Goal: Task Accomplishment & Management: Complete application form

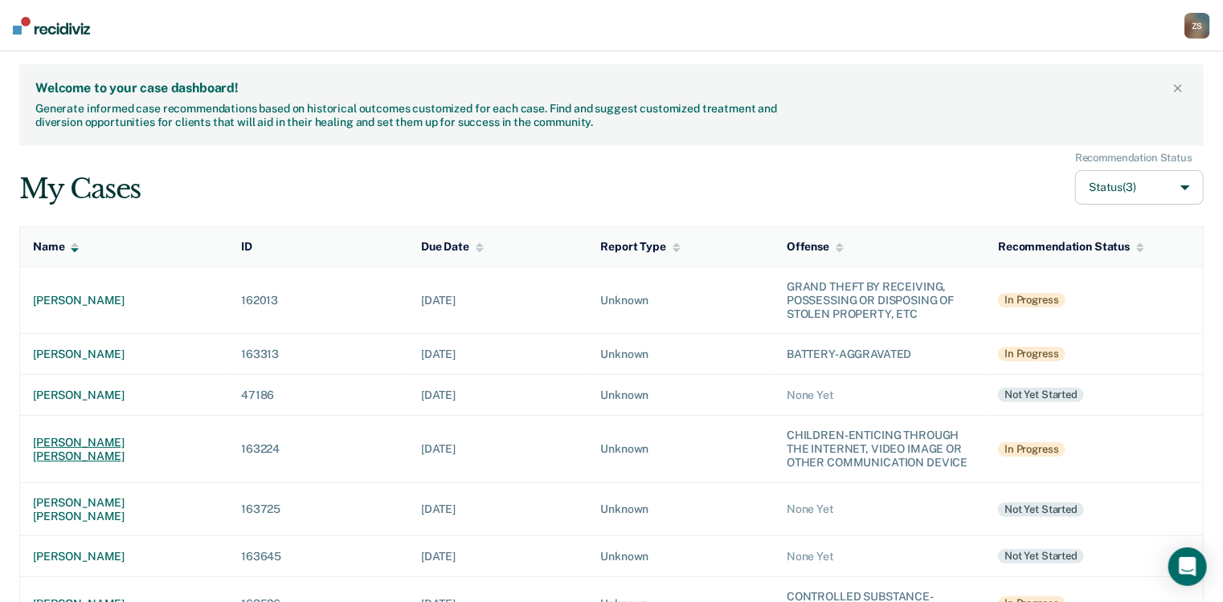
click at [113, 443] on div "[PERSON_NAME] [PERSON_NAME]" at bounding box center [124, 449] width 182 height 27
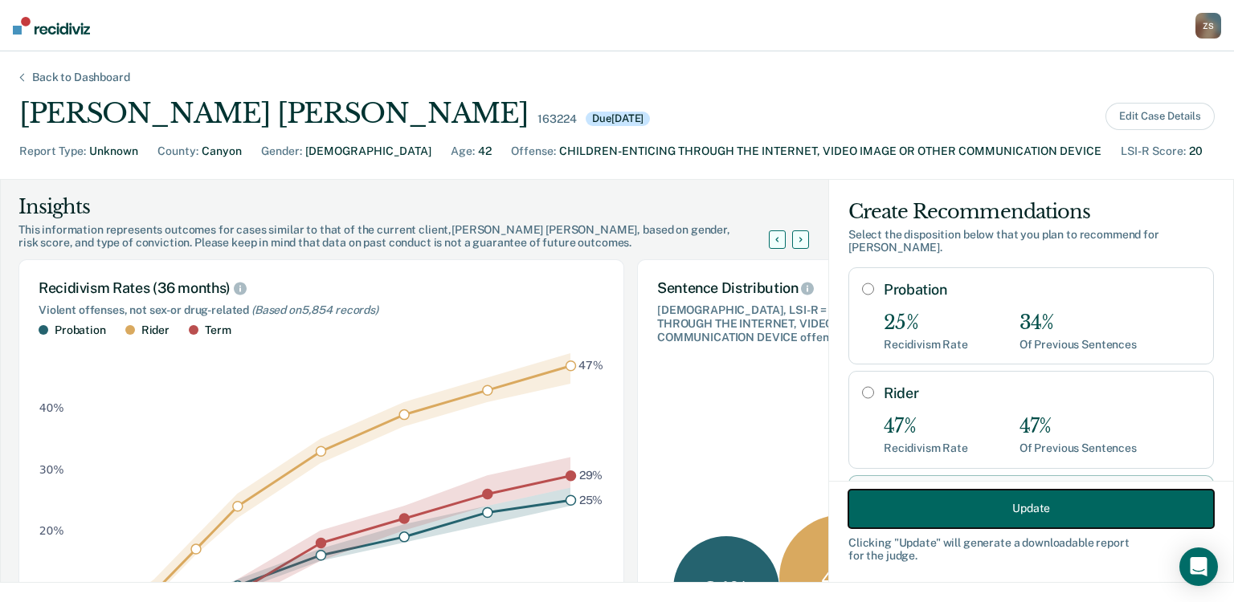
click at [986, 517] on button "Update" at bounding box center [1030, 508] width 365 height 39
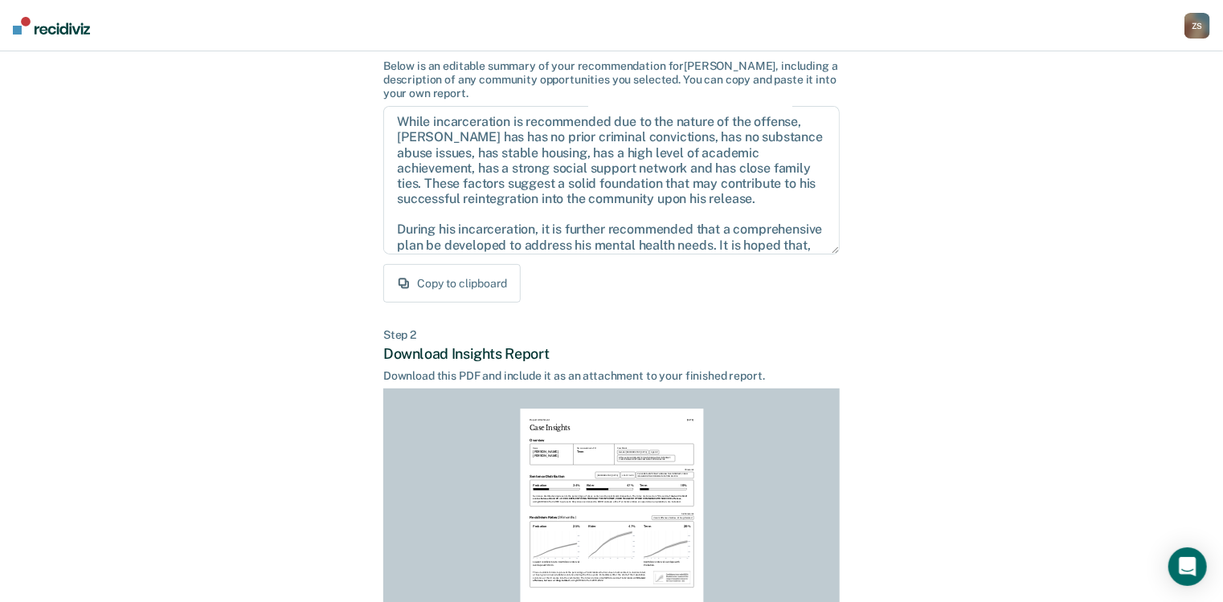
scroll to position [313, 0]
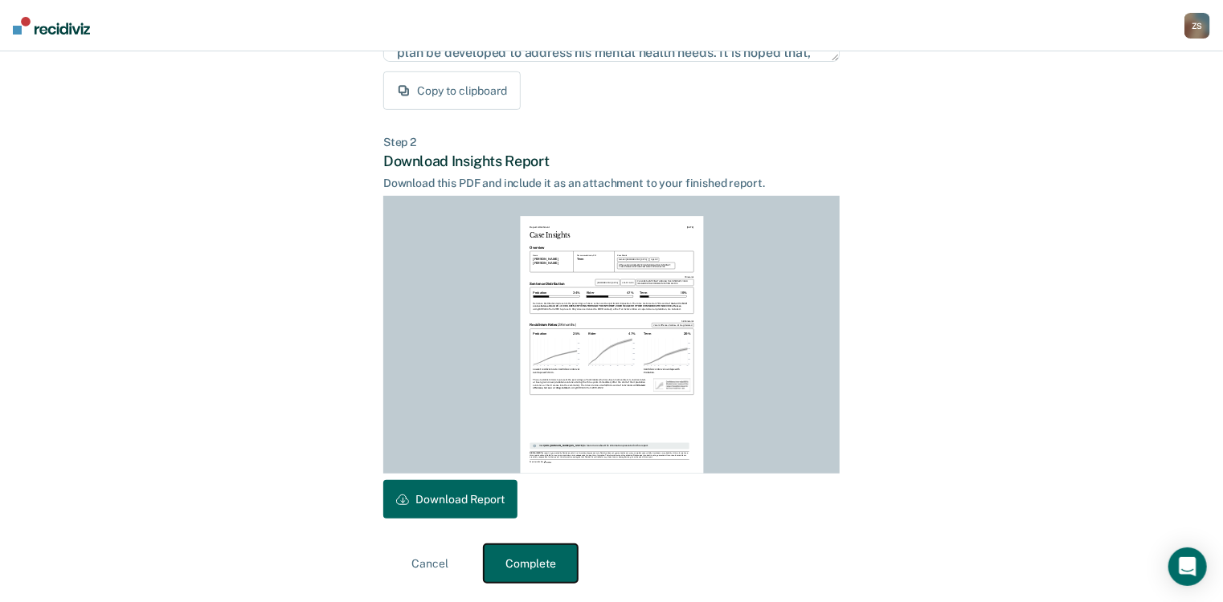
click at [533, 566] on button "Complete" at bounding box center [531, 564] width 94 height 39
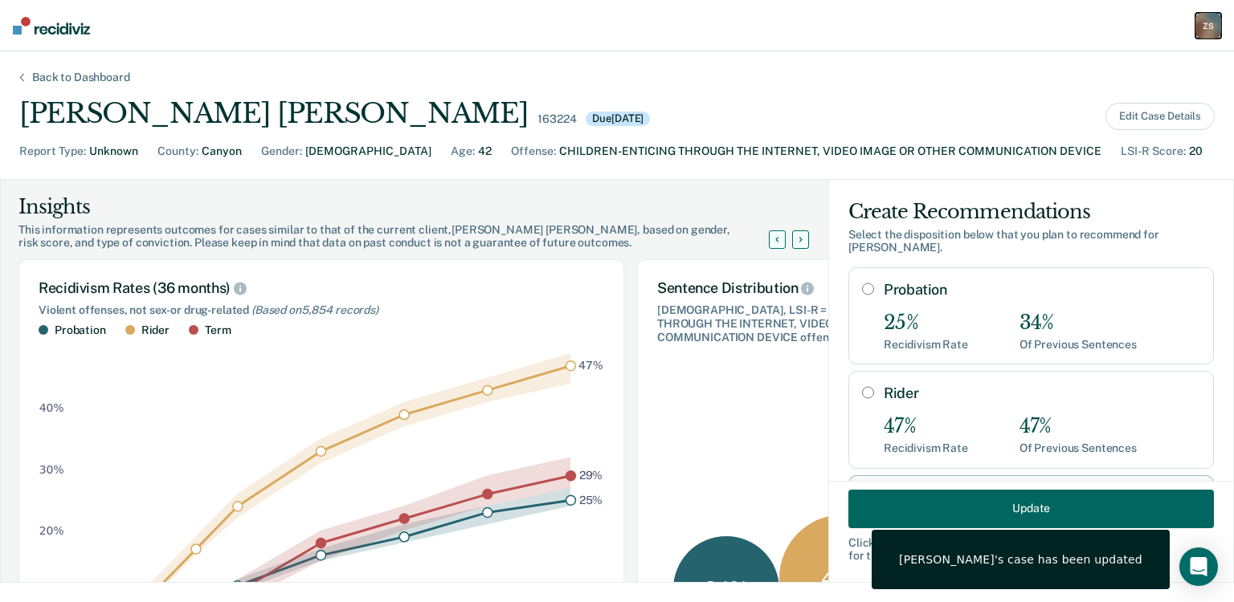
click at [1205, 22] on div "Z S" at bounding box center [1208, 26] width 26 height 26
click at [1144, 89] on link "Go to PSI Case Dashboard" at bounding box center [1141, 85] width 134 height 14
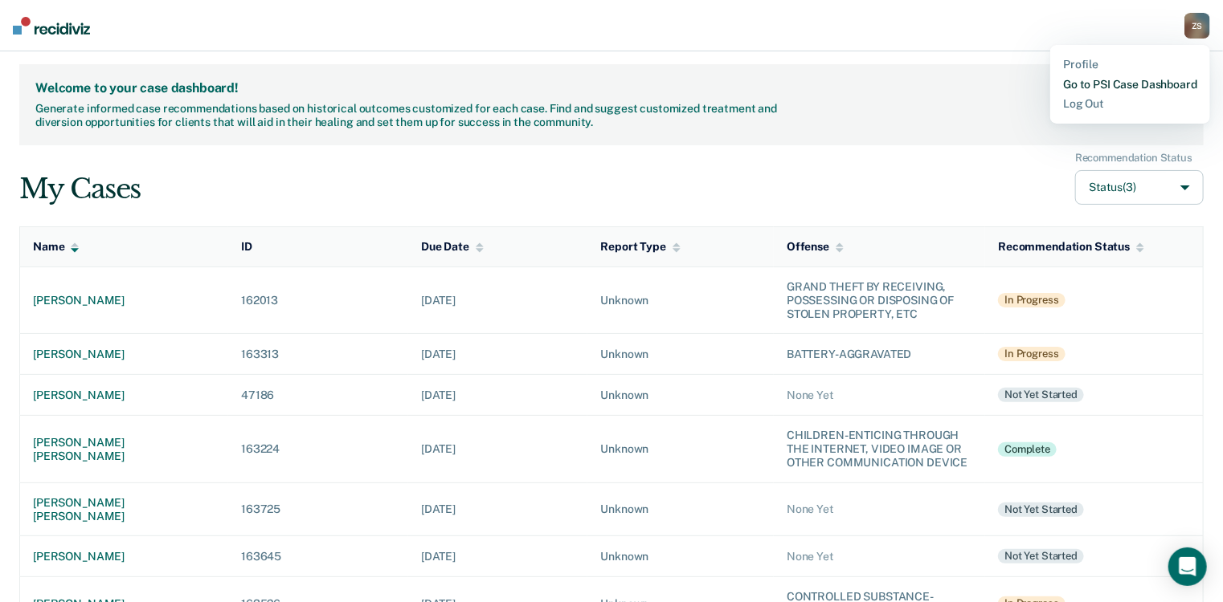
click at [1118, 83] on link "Go to PSI Case Dashboard" at bounding box center [1130, 85] width 134 height 14
